Goal: Navigation & Orientation: Find specific page/section

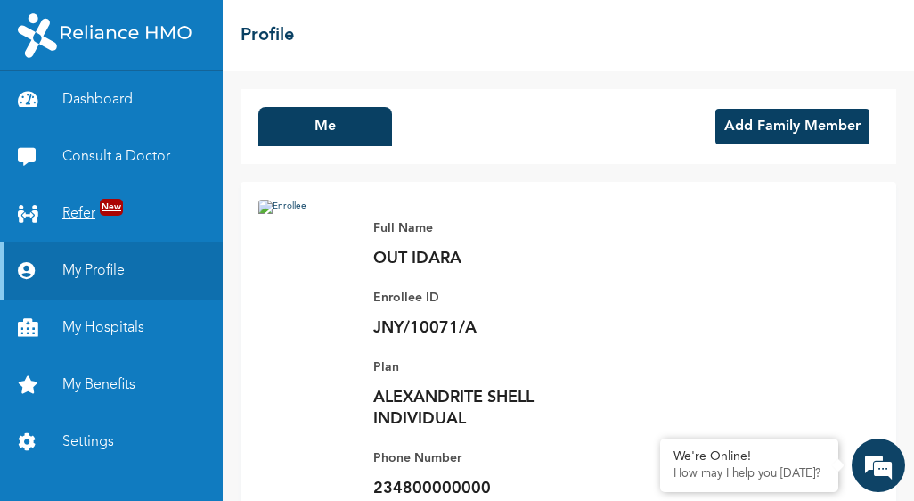
click at [111, 206] on span "New" at bounding box center [111, 207] width 23 height 17
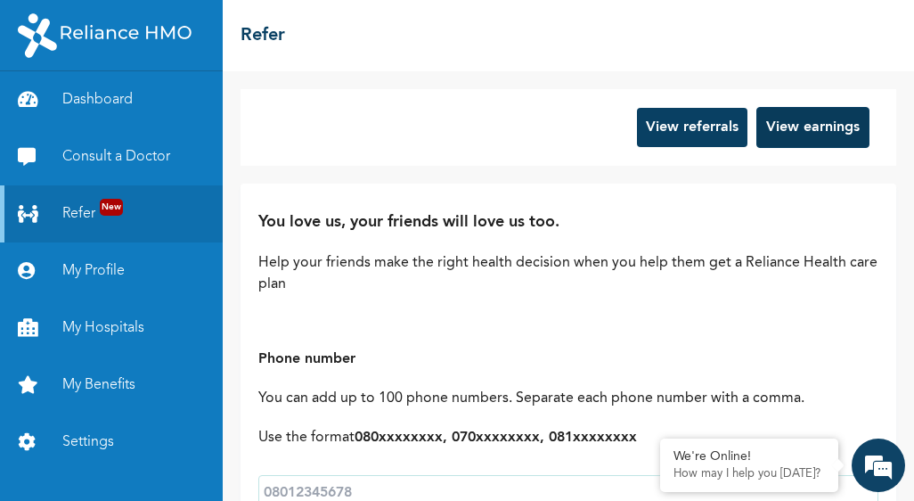
click at [825, 127] on button "View earnings" at bounding box center [813, 127] width 113 height 41
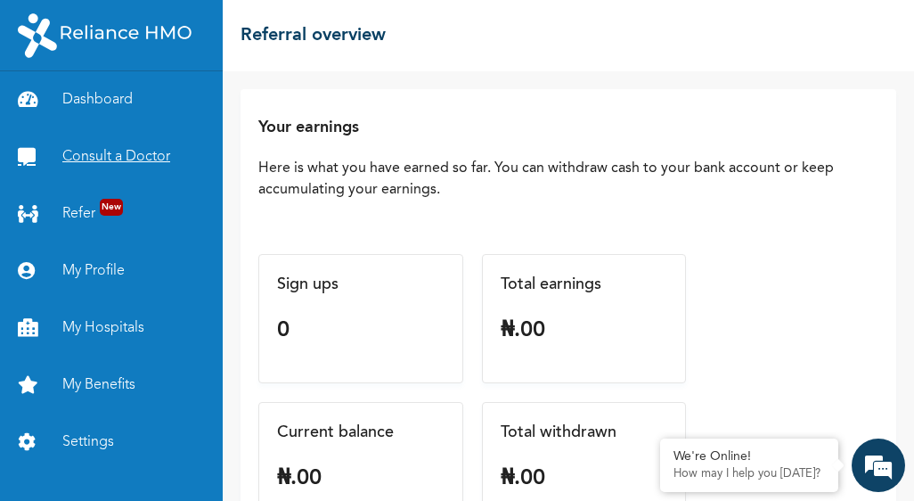
click at [105, 159] on link "Consult a Doctor" at bounding box center [111, 156] width 223 height 57
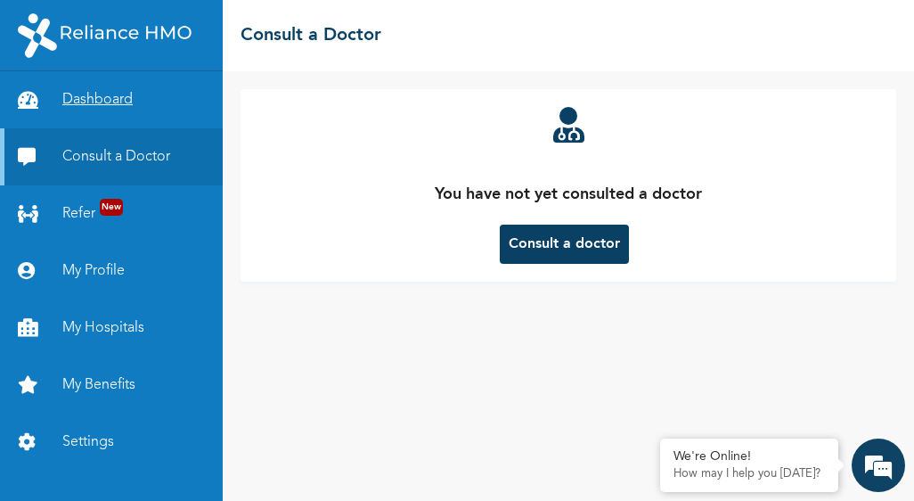
click at [103, 98] on link "Dashboard" at bounding box center [111, 99] width 223 height 57
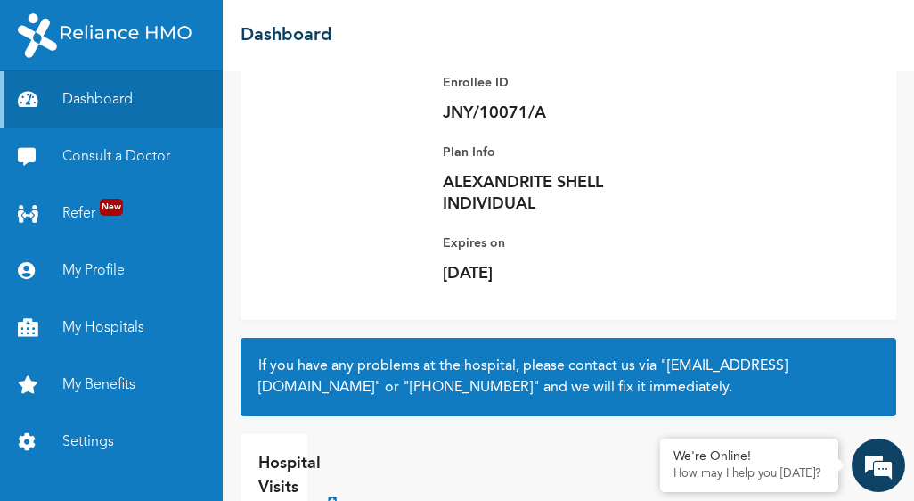
scroll to position [38, 0]
